Goal: Transaction & Acquisition: Purchase product/service

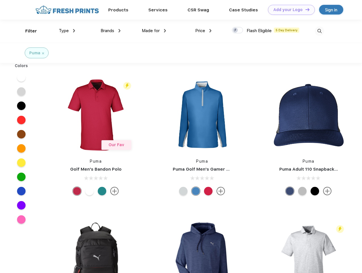
click at [290, 10] on link "Add your Logo Design Tool" at bounding box center [291, 10] width 47 height 10
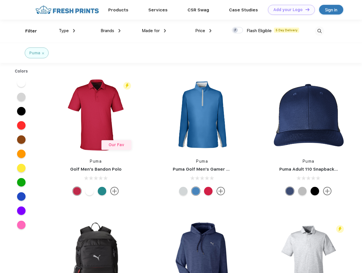
click at [0, 0] on div "Design Tool" at bounding box center [0, 0] width 0 height 0
click at [305, 9] on link "Add your Logo Design Tool" at bounding box center [291, 10] width 47 height 10
click at [27, 31] on div "Filter" at bounding box center [31, 31] width 12 height 7
click at [67, 31] on span "Type" at bounding box center [64, 30] width 10 height 5
click at [111, 31] on span "Brands" at bounding box center [108, 30] width 14 height 5
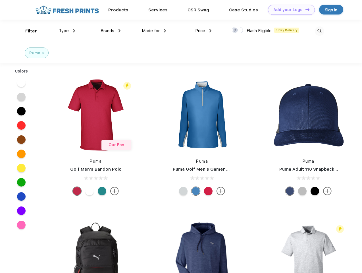
click at [154, 31] on span "Made for" at bounding box center [151, 30] width 18 height 5
click at [204, 31] on span "Price" at bounding box center [200, 30] width 10 height 5
click at [238, 30] on div at bounding box center [237, 30] width 11 height 6
click at [236, 30] on input "checkbox" at bounding box center [234, 29] width 4 height 4
click at [320, 31] on img at bounding box center [319, 30] width 9 height 9
